Goal: Find specific page/section: Find specific page/section

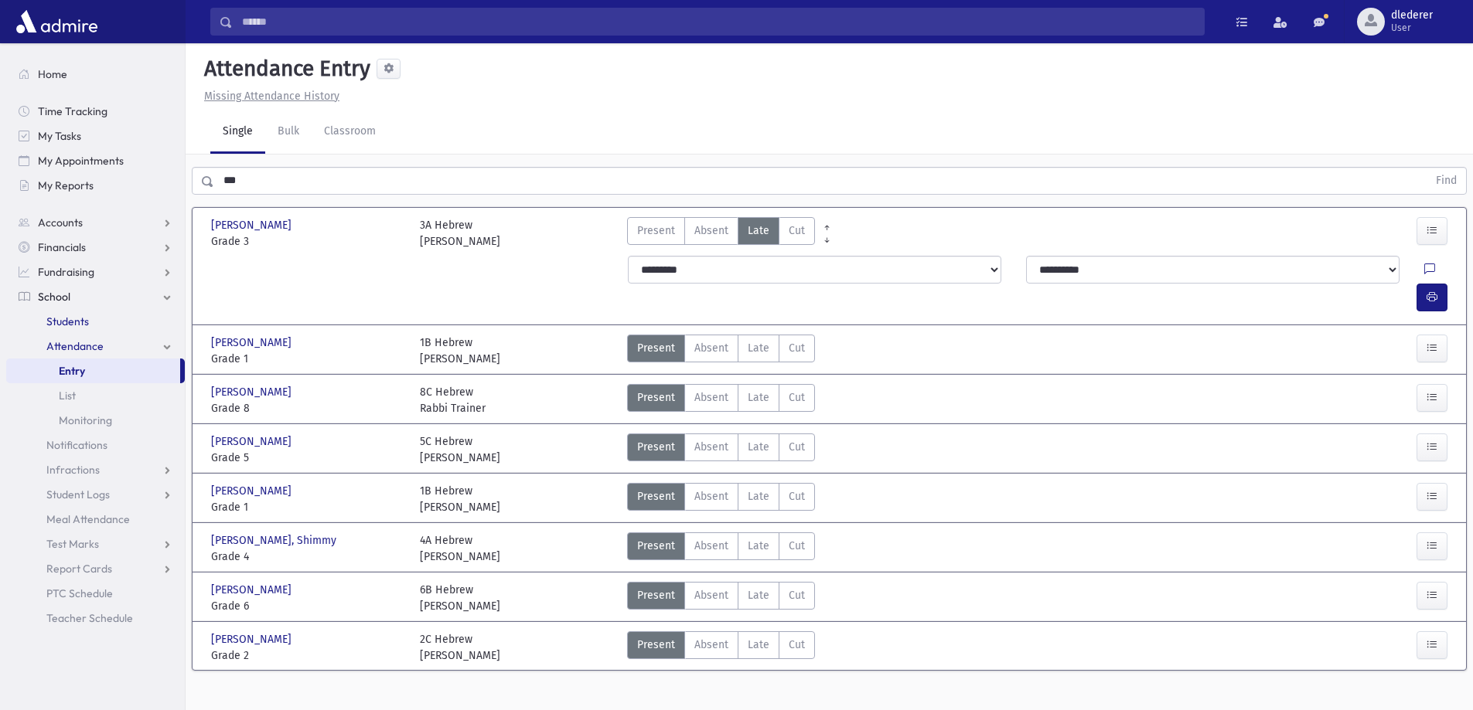
drag, startPoint x: 107, startPoint y: 319, endPoint x: 110, endPoint y: 310, distance: 9.0
click at [106, 319] on link "Students" at bounding box center [95, 321] width 179 height 25
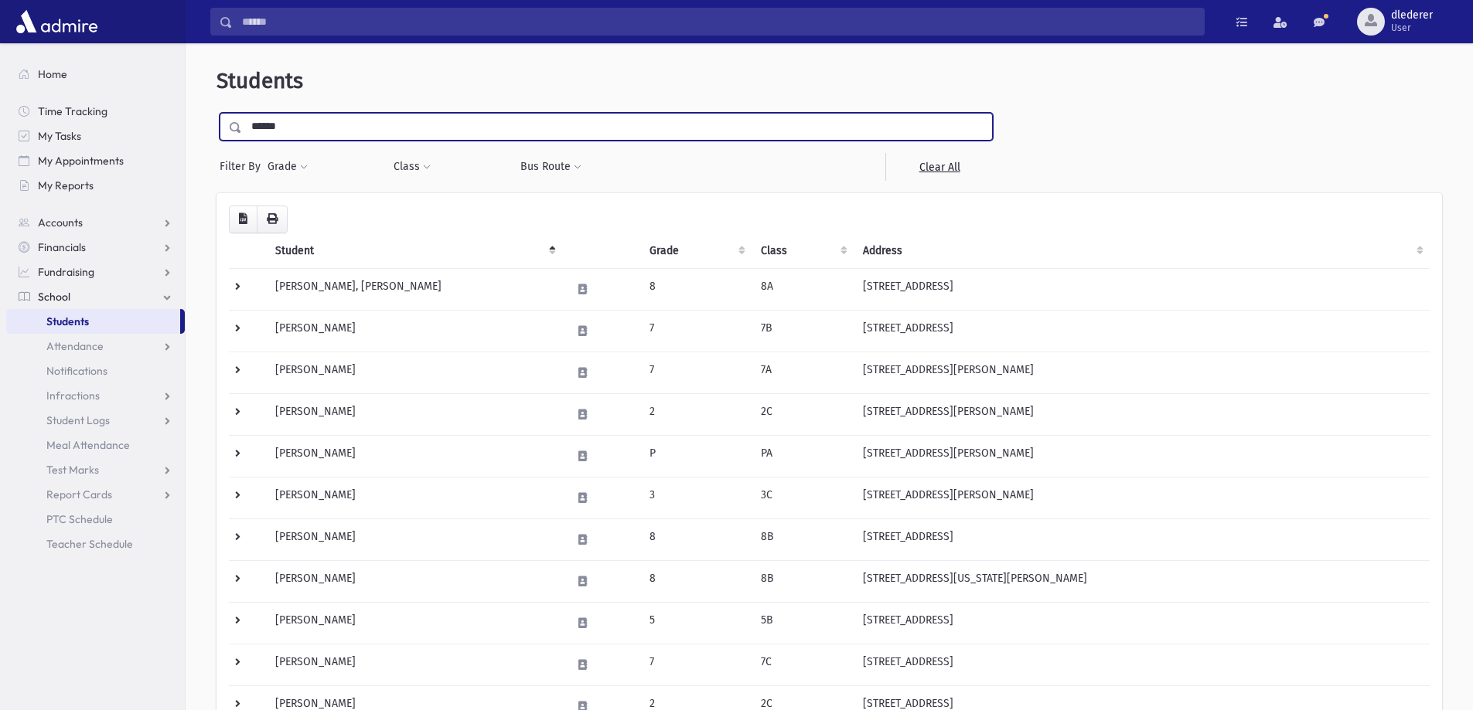
type input "******"
click at [216, 113] on input "submit" at bounding box center [237, 123] width 43 height 21
